Goal: Task Accomplishment & Management: Use online tool/utility

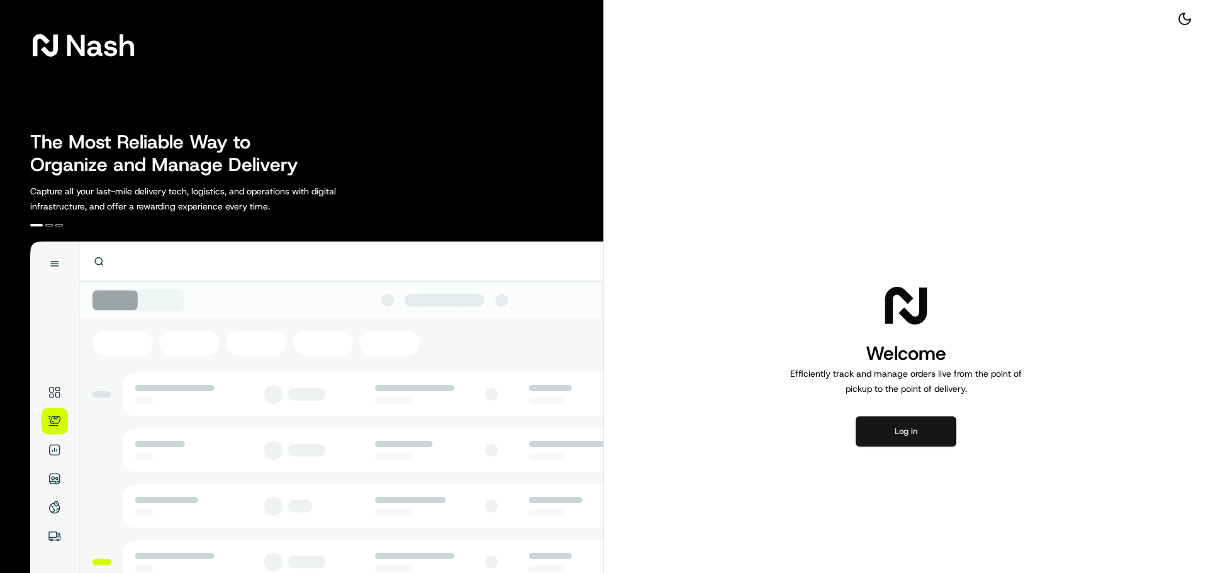
click at [921, 428] on button "Log in" at bounding box center [906, 432] width 101 height 30
